Goal: Subscribe to service/newsletter

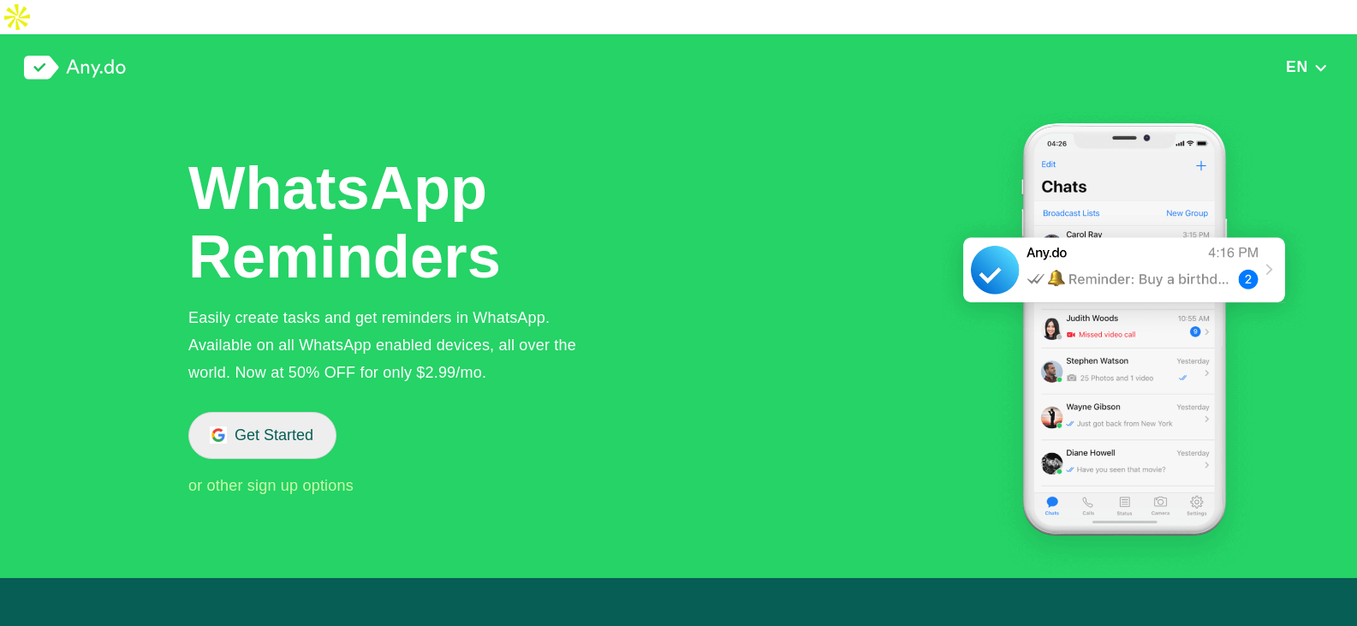
click at [301, 412] on button "Get Started" at bounding box center [262, 435] width 148 height 47
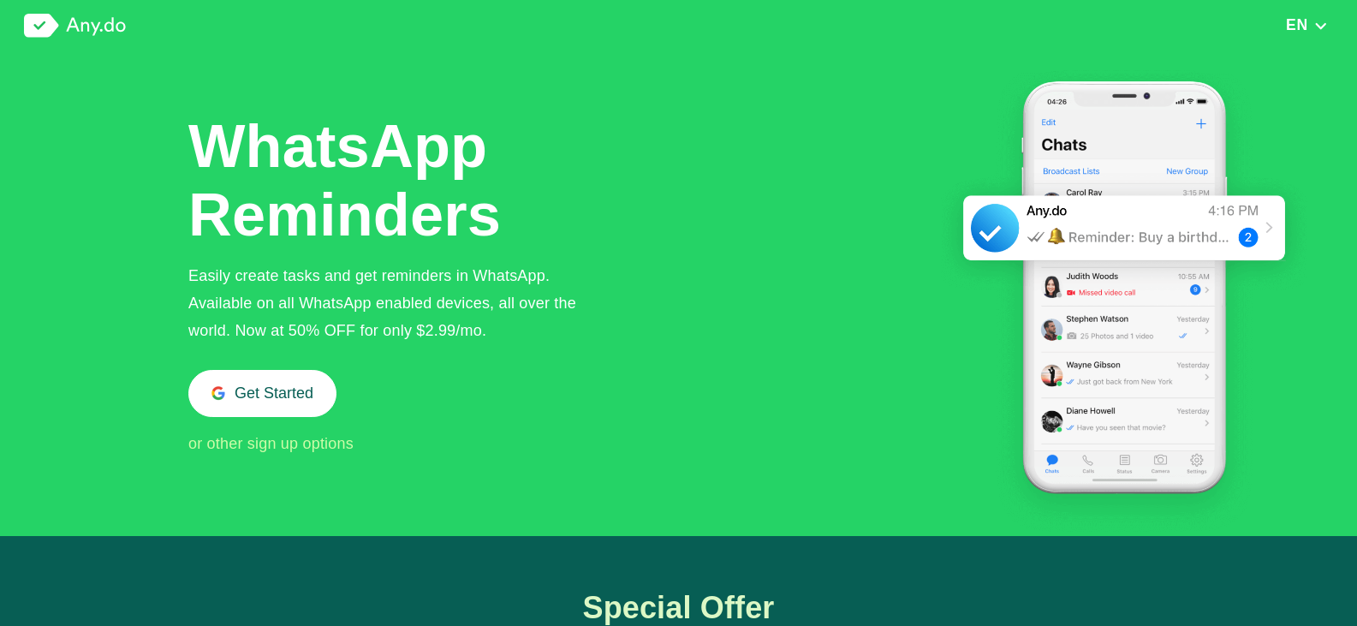
scroll to position [1760, 0]
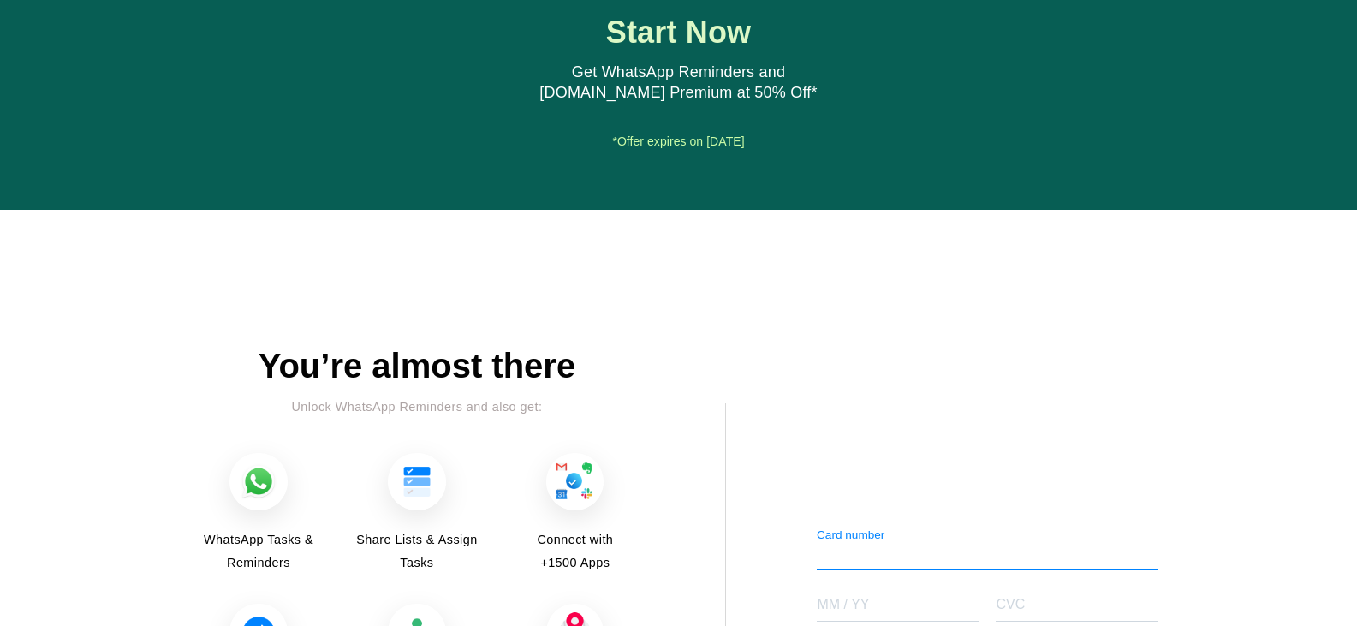
scroll to position [2106, 0]
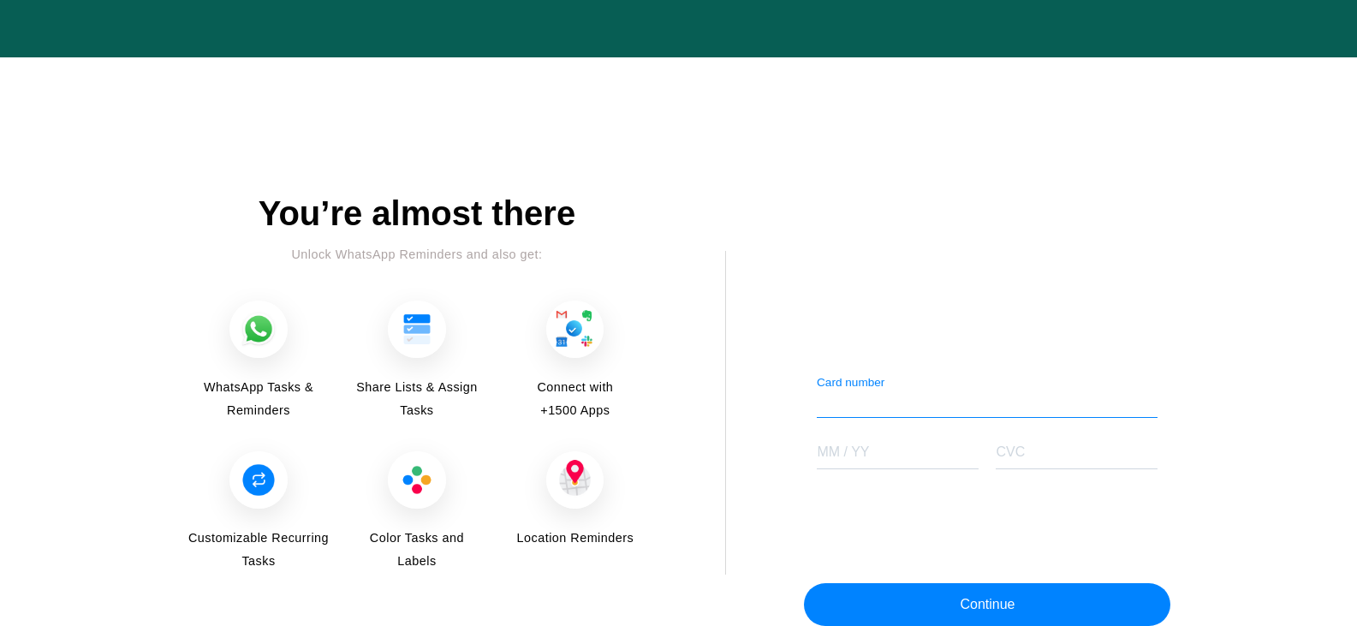
click at [782, 355] on div "You’re almost there Unlock WhatsApp Reminders and also get: WhatsApp Tasks & Re…" at bounding box center [679, 415] width 985 height 443
click at [831, 375] on div "Card number" at bounding box center [987, 396] width 341 height 43
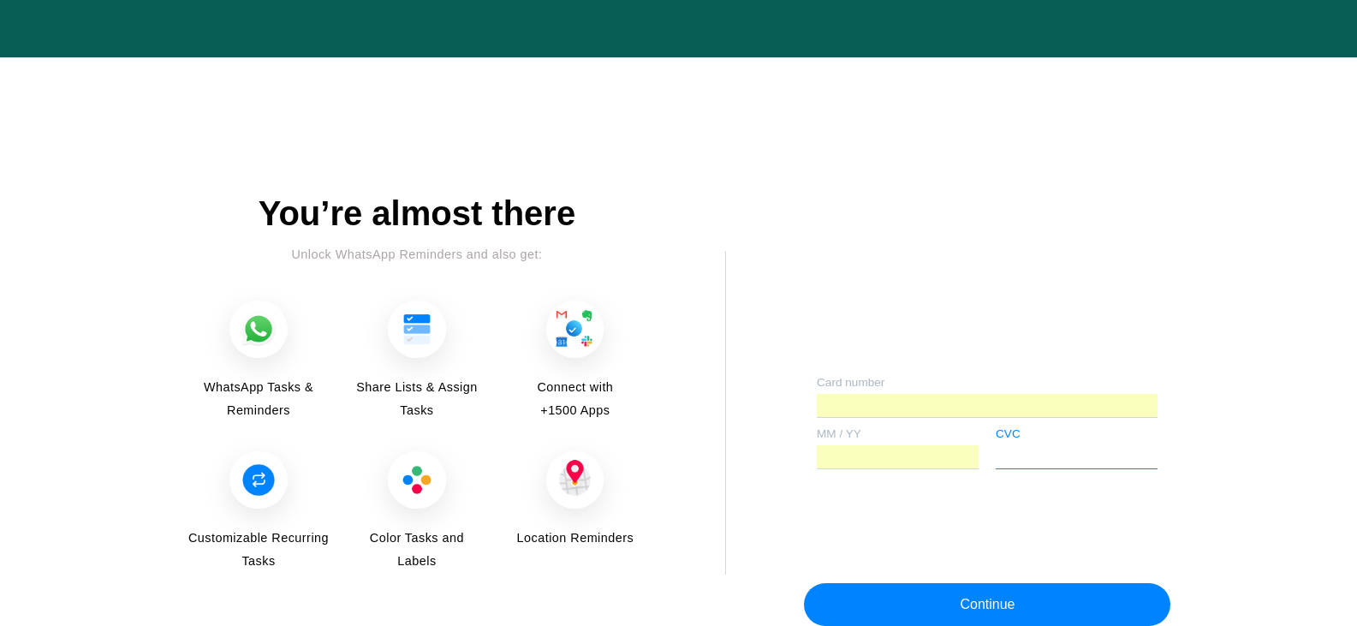
click at [1073, 445] on div at bounding box center [1077, 456] width 162 height 23
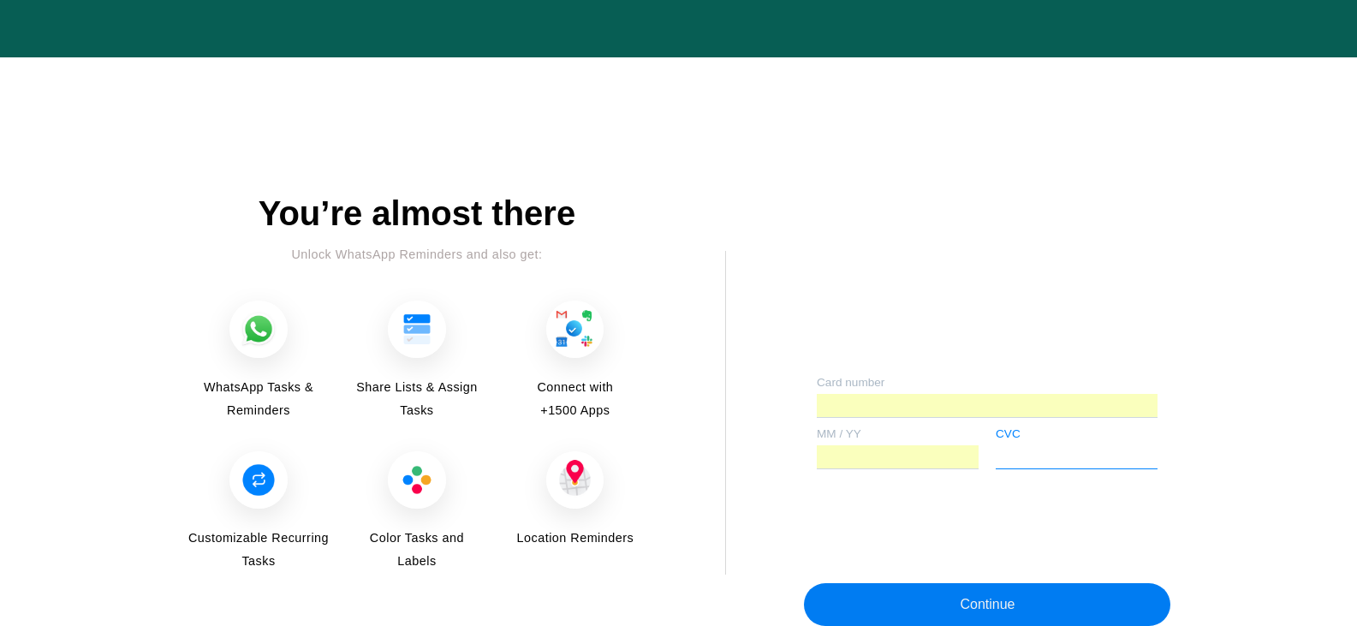
click at [1029, 583] on button "Continue" at bounding box center [987, 604] width 367 height 43
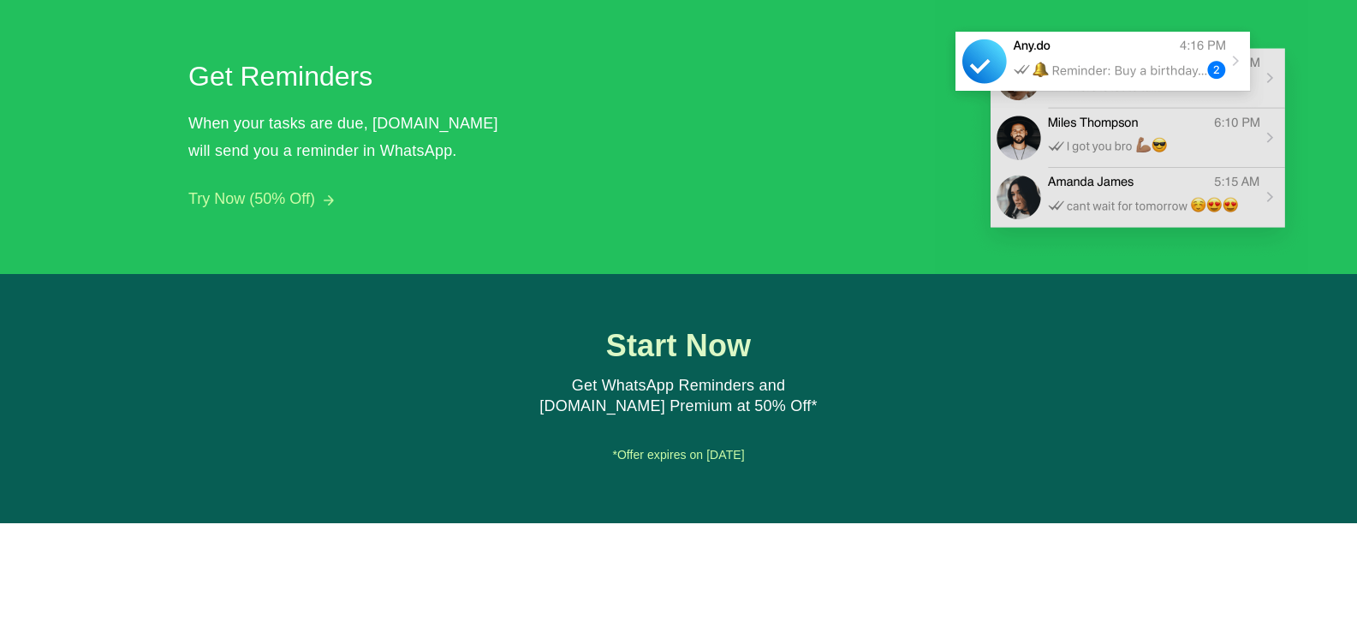
scroll to position [2068, 0]
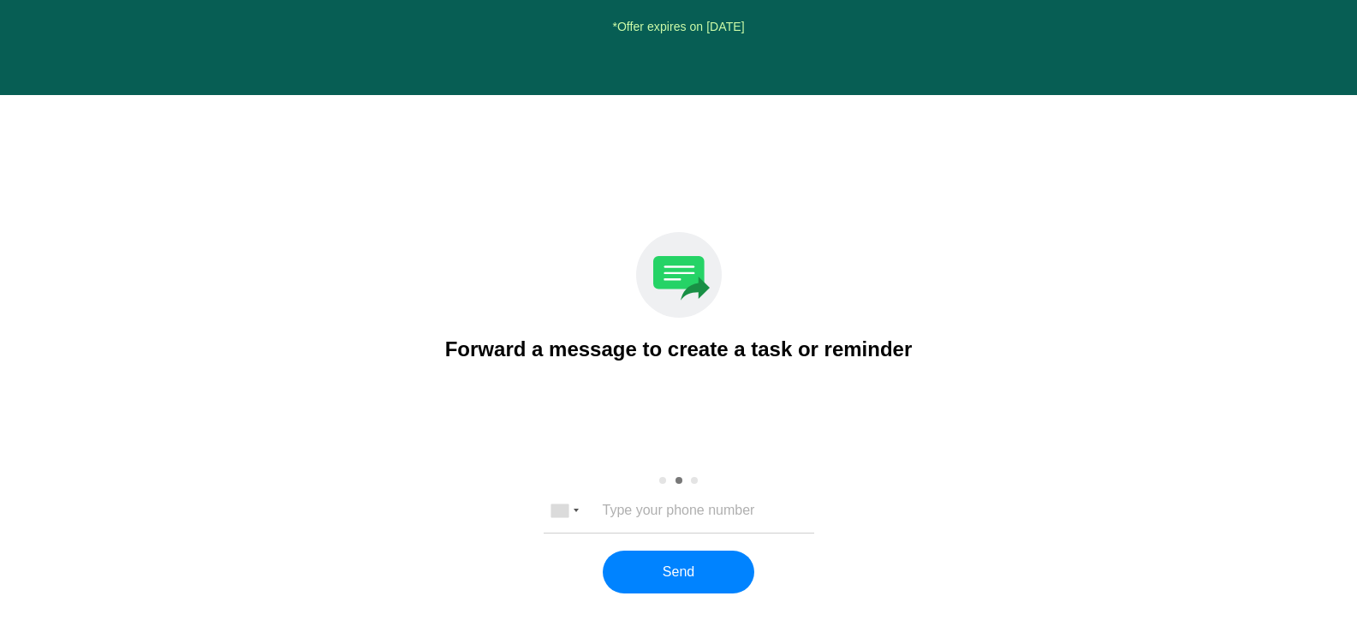
click at [733, 489] on div "United States +1 United Kingdom +44 Afghanistan (‫افغانستان‬‎) +93 Albania (Shq…" at bounding box center [679, 511] width 271 height 44
click at [733, 503] on input "tel" at bounding box center [679, 510] width 226 height 15
click at [666, 551] on button "Send" at bounding box center [679, 572] width 152 height 43
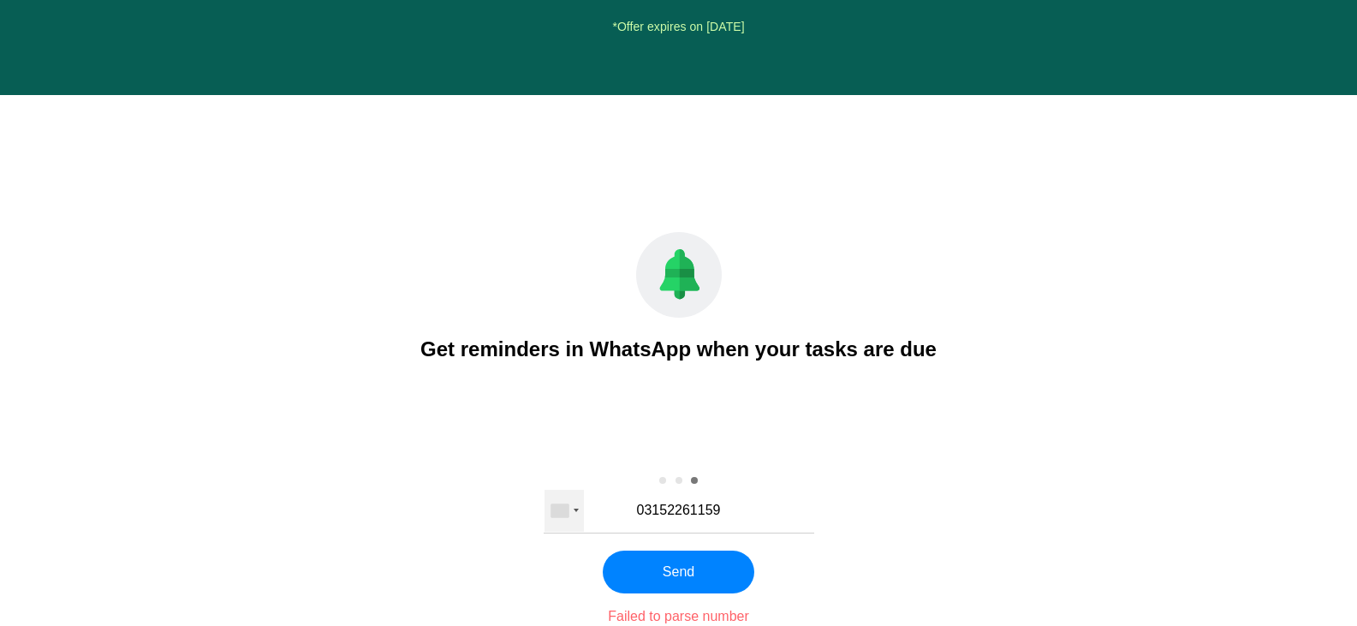
click at [581, 490] on div at bounding box center [564, 510] width 39 height 41
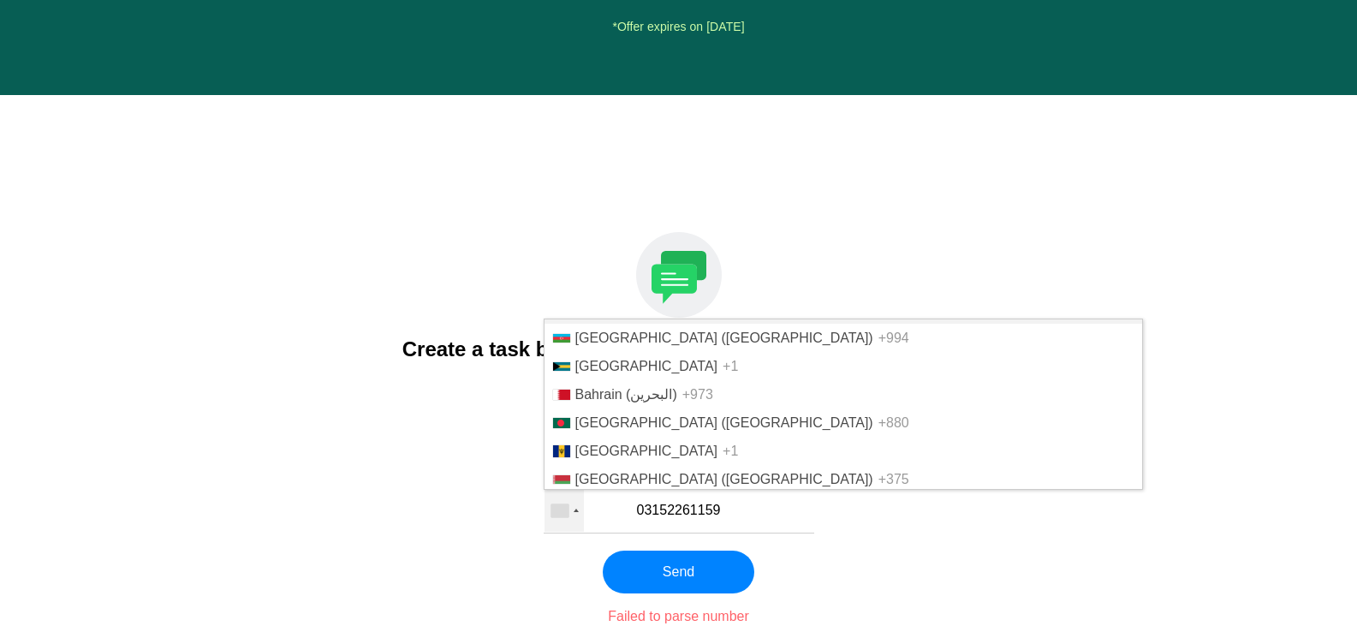
scroll to position [4574, 0]
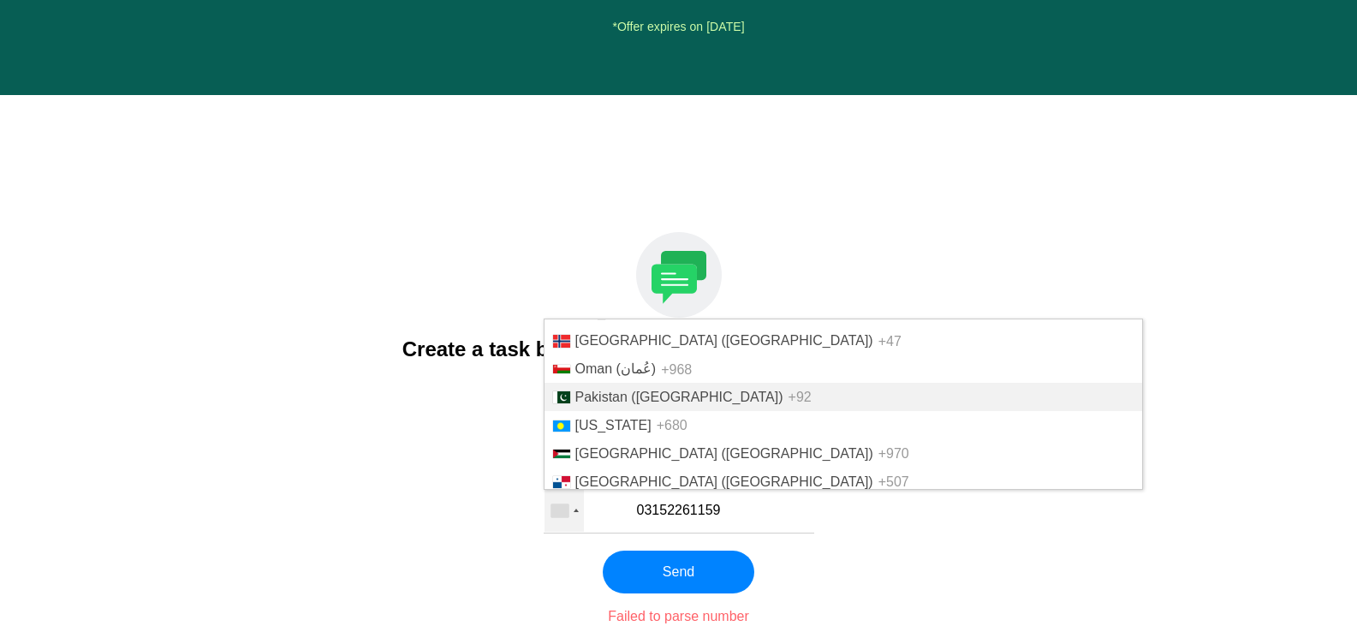
click at [645, 390] on span "Pakistan (‫پاکستان‬‎)" at bounding box center [680, 397] width 208 height 15
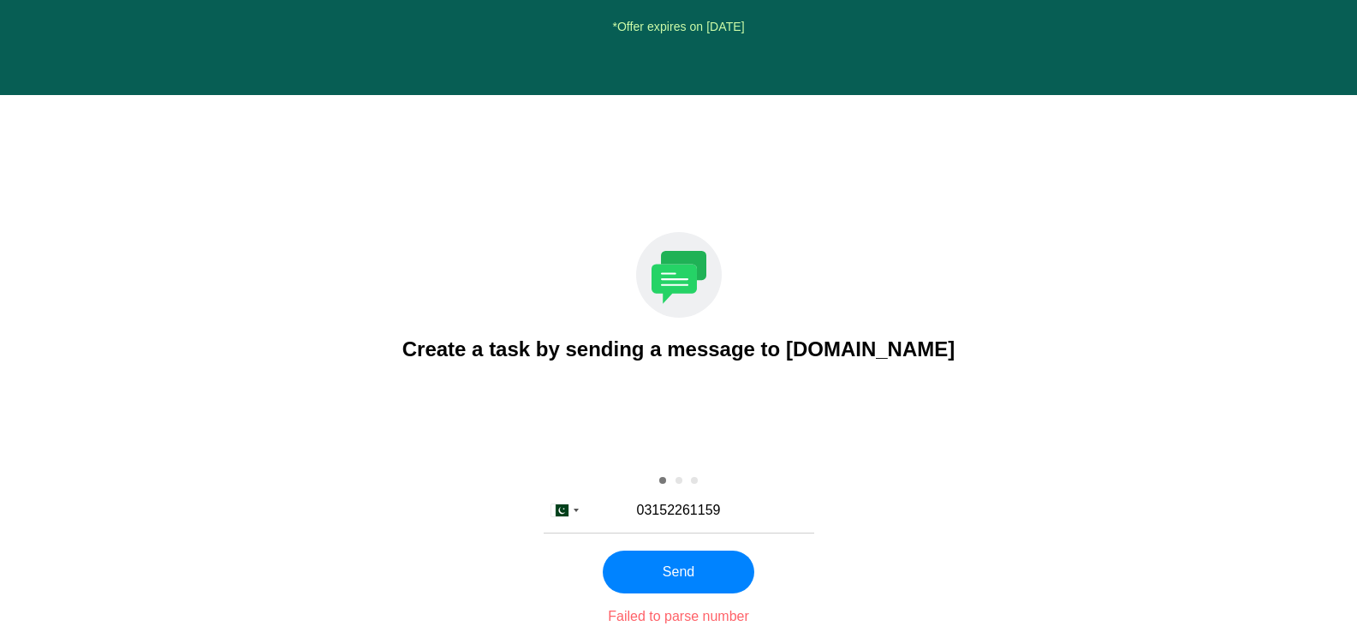
click at [648, 503] on input "03152261159" at bounding box center [679, 510] width 226 height 15
type input "3152261159"
click at [687, 551] on button "Send" at bounding box center [679, 572] width 152 height 43
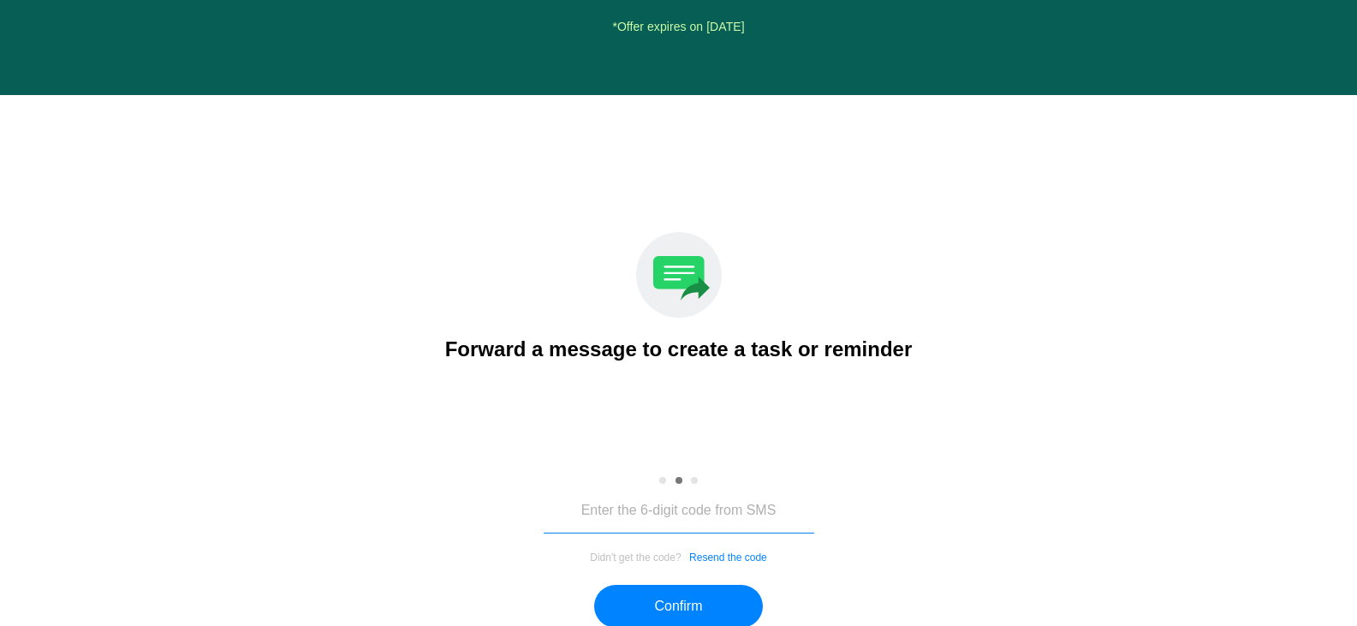
click at [748, 489] on input "tel" at bounding box center [679, 511] width 271 height 44
type input "109396"
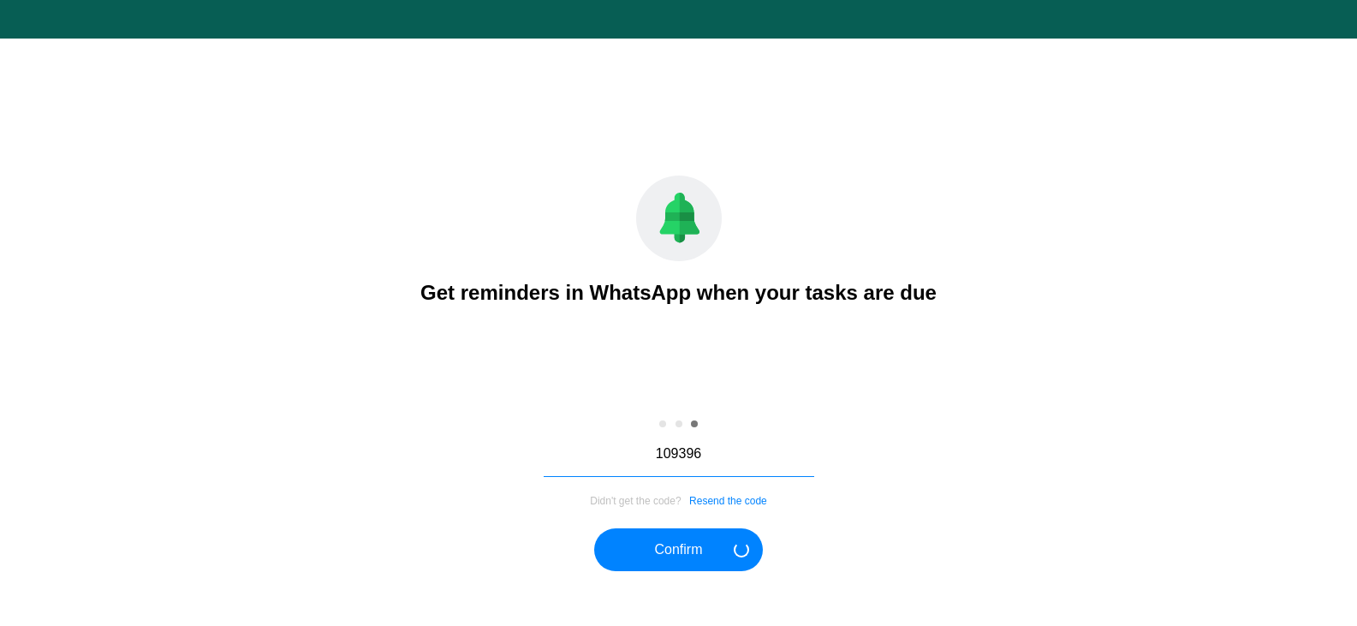
scroll to position [2154, 0]
